Goal: Transaction & Acquisition: Purchase product/service

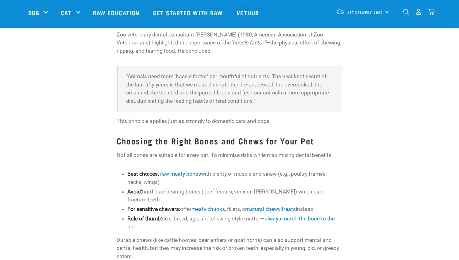
scroll to position [751, 0]
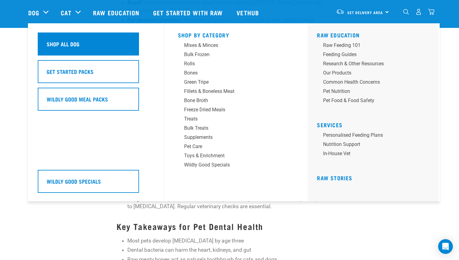
click at [59, 50] on div "Shop All Dog" at bounding box center [88, 44] width 101 height 23
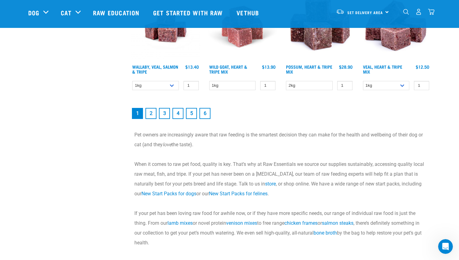
scroll to position [909, 0]
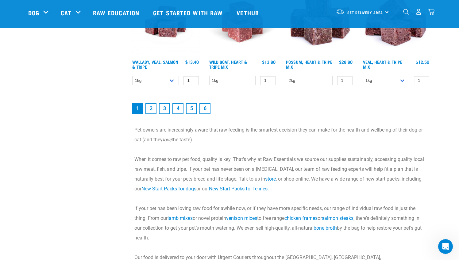
click at [149, 109] on link "2" at bounding box center [150, 108] width 11 height 11
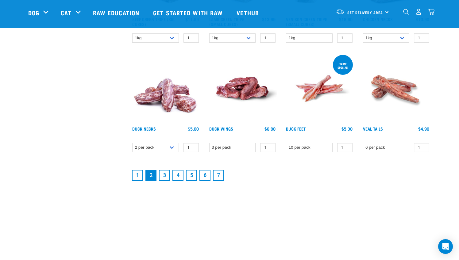
scroll to position [805, 0]
click at [163, 177] on link "3" at bounding box center [164, 175] width 11 height 11
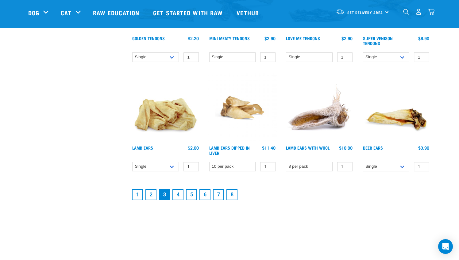
scroll to position [788, 0]
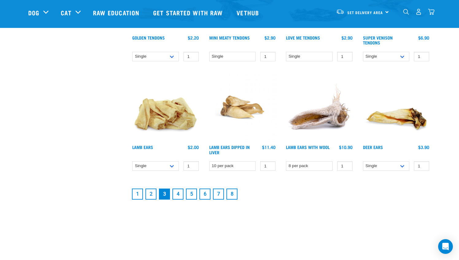
click at [176, 196] on link "4" at bounding box center [177, 194] width 11 height 11
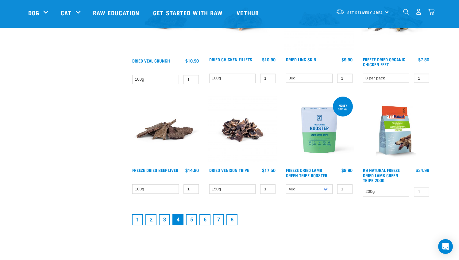
scroll to position [772, 0]
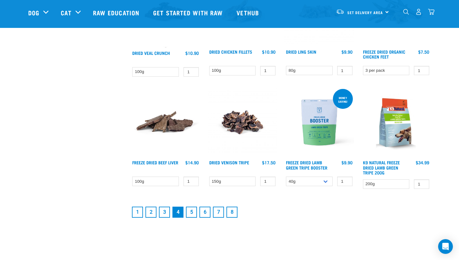
click at [193, 211] on link "5" at bounding box center [191, 212] width 11 height 11
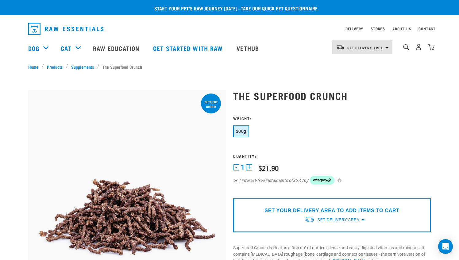
click at [350, 210] on p "SET YOUR DELIVERY AREA TO ADD ITEMS TO CART" at bounding box center [331, 210] width 135 height 7
click at [353, 221] on span "Set Delivery Area" at bounding box center [338, 220] width 42 height 4
click at [318, 235] on link "[GEOGRAPHIC_DATA]" at bounding box center [334, 234] width 61 height 10
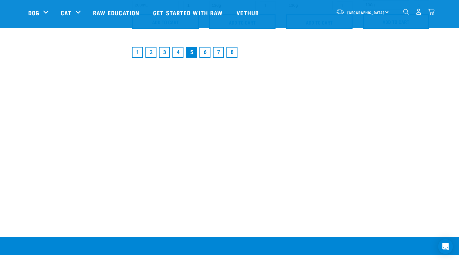
scroll to position [1115, 0]
